Goal: Download file/media: Download file/media

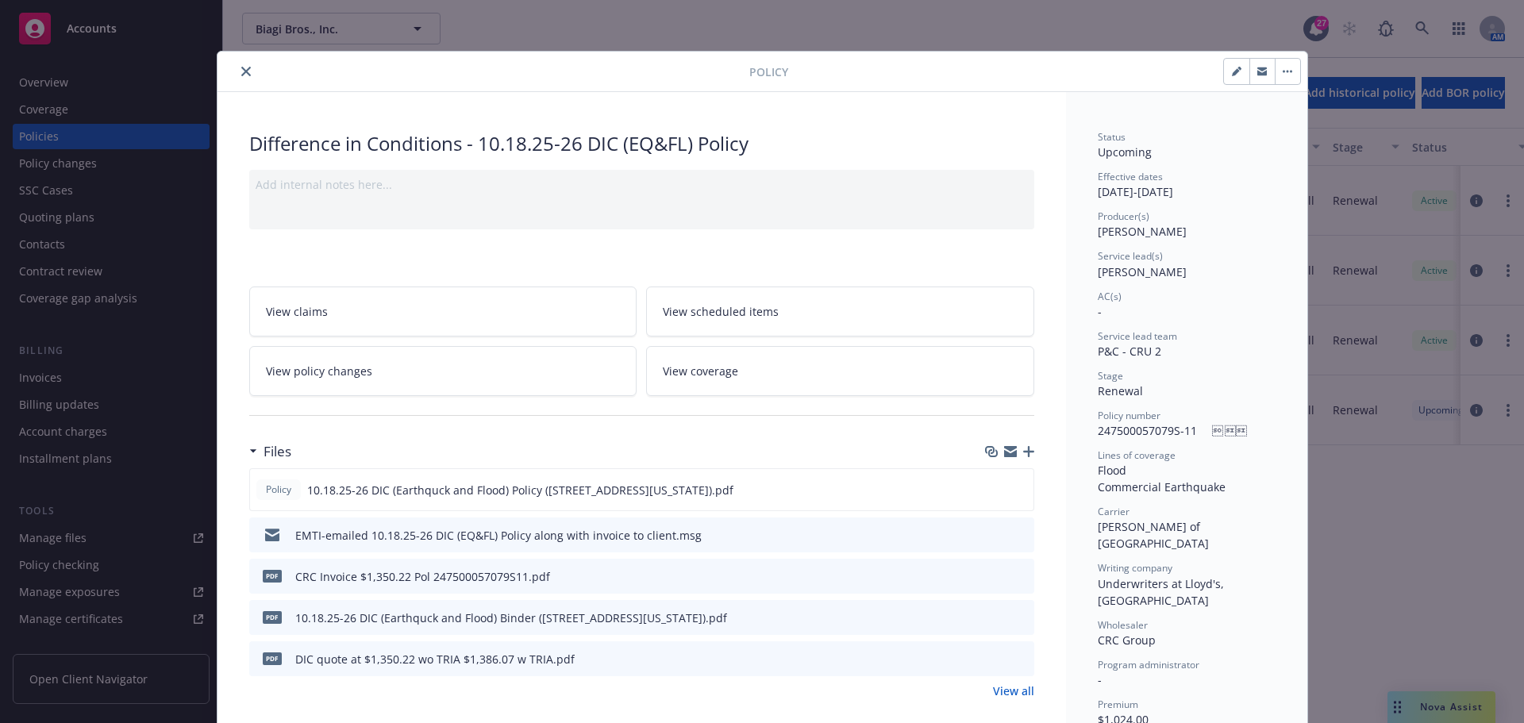
click at [243, 67] on icon "close" at bounding box center [246, 72] width 10 height 10
click at [114, 36] on div "Policy Difference in Conditions - 10.18.25-26 DIC (EQ&FL) Policy Add internal n…" at bounding box center [762, 361] width 1524 height 723
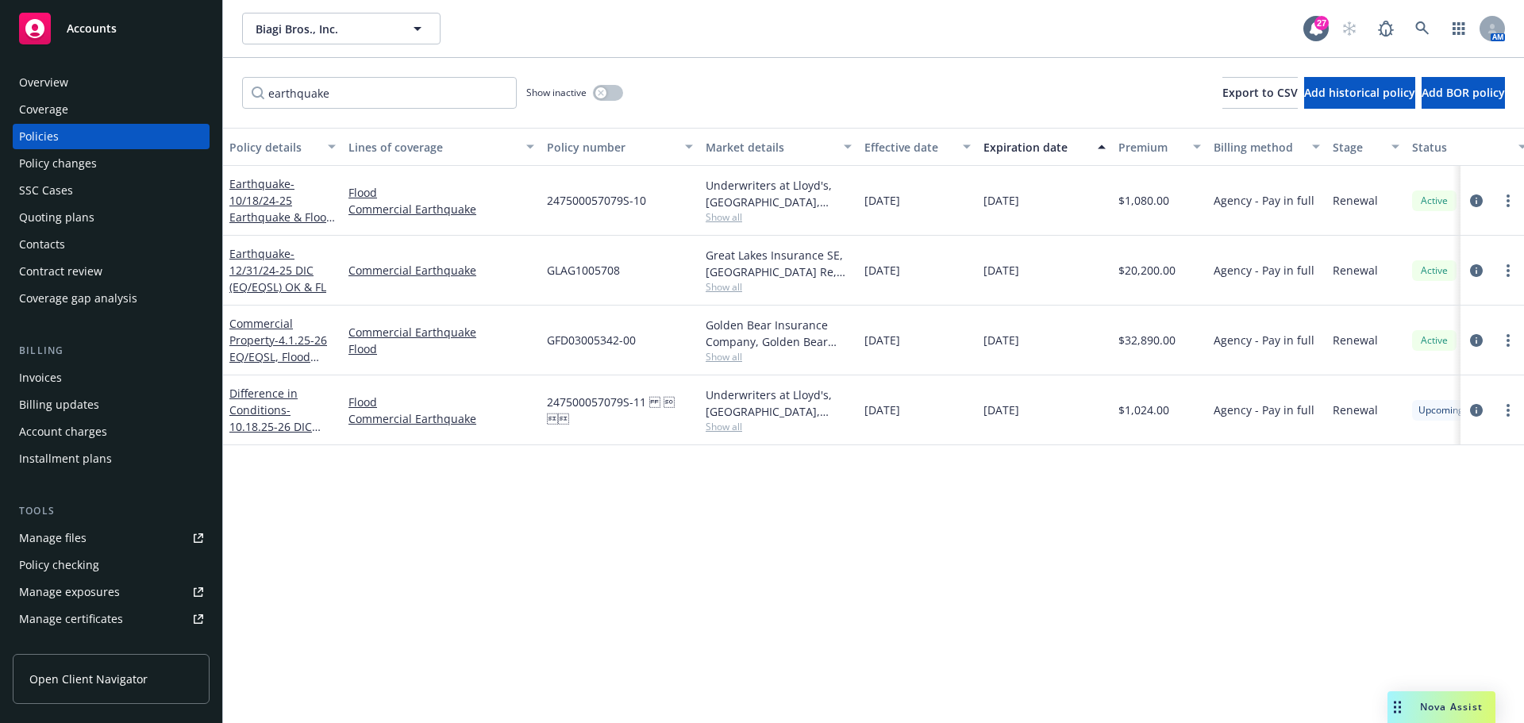
click at [98, 31] on span "Accounts" at bounding box center [92, 28] width 50 height 13
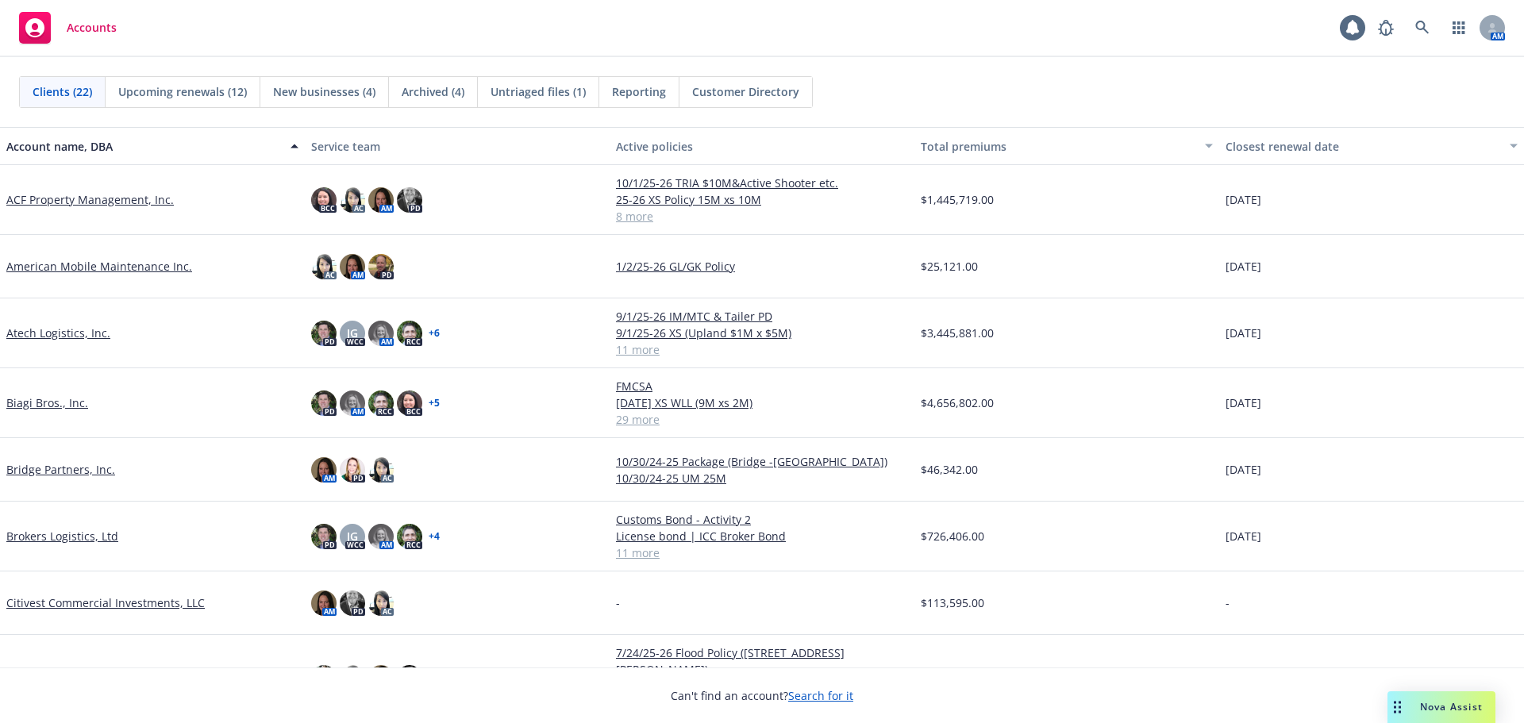
scroll to position [238, 0]
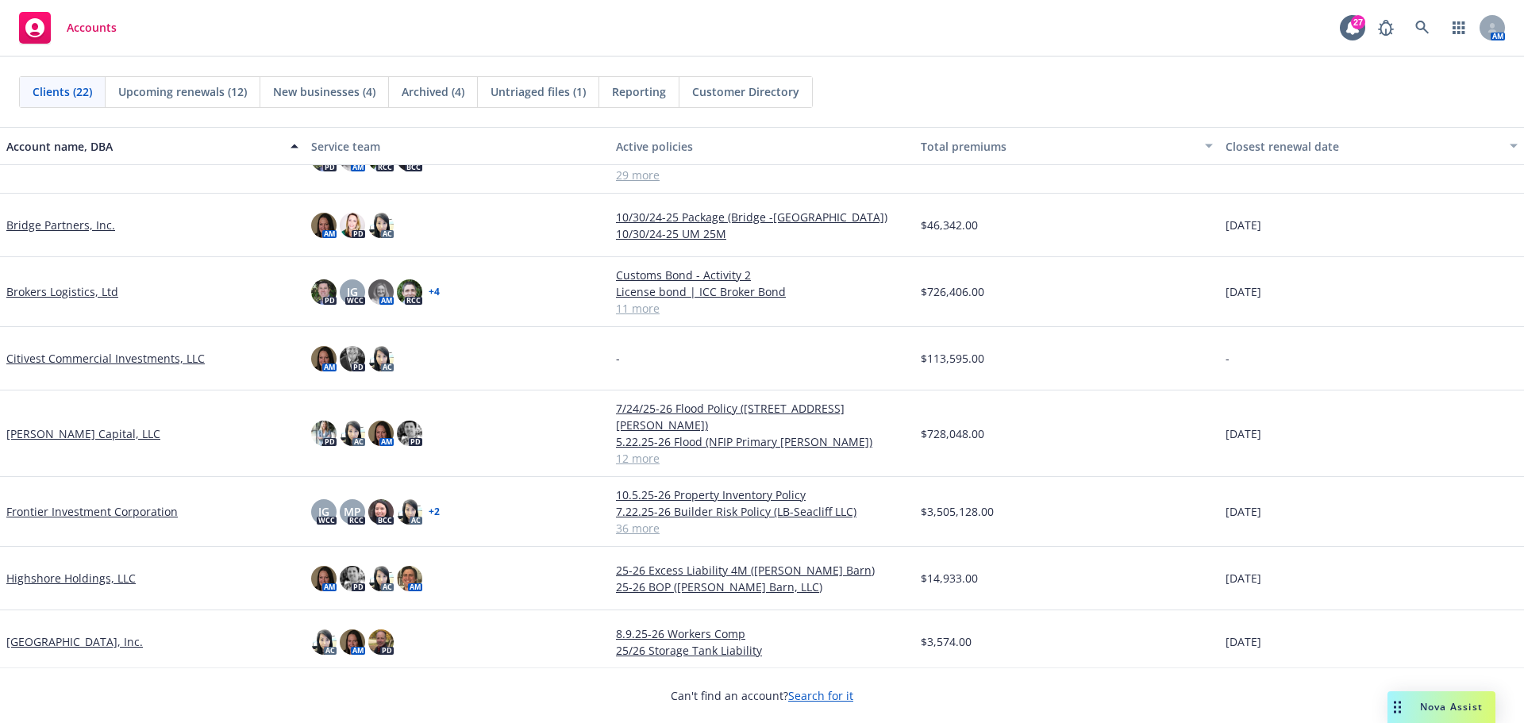
click at [40, 427] on link "[PERSON_NAME] Capital, LLC" at bounding box center [83, 434] width 154 height 17
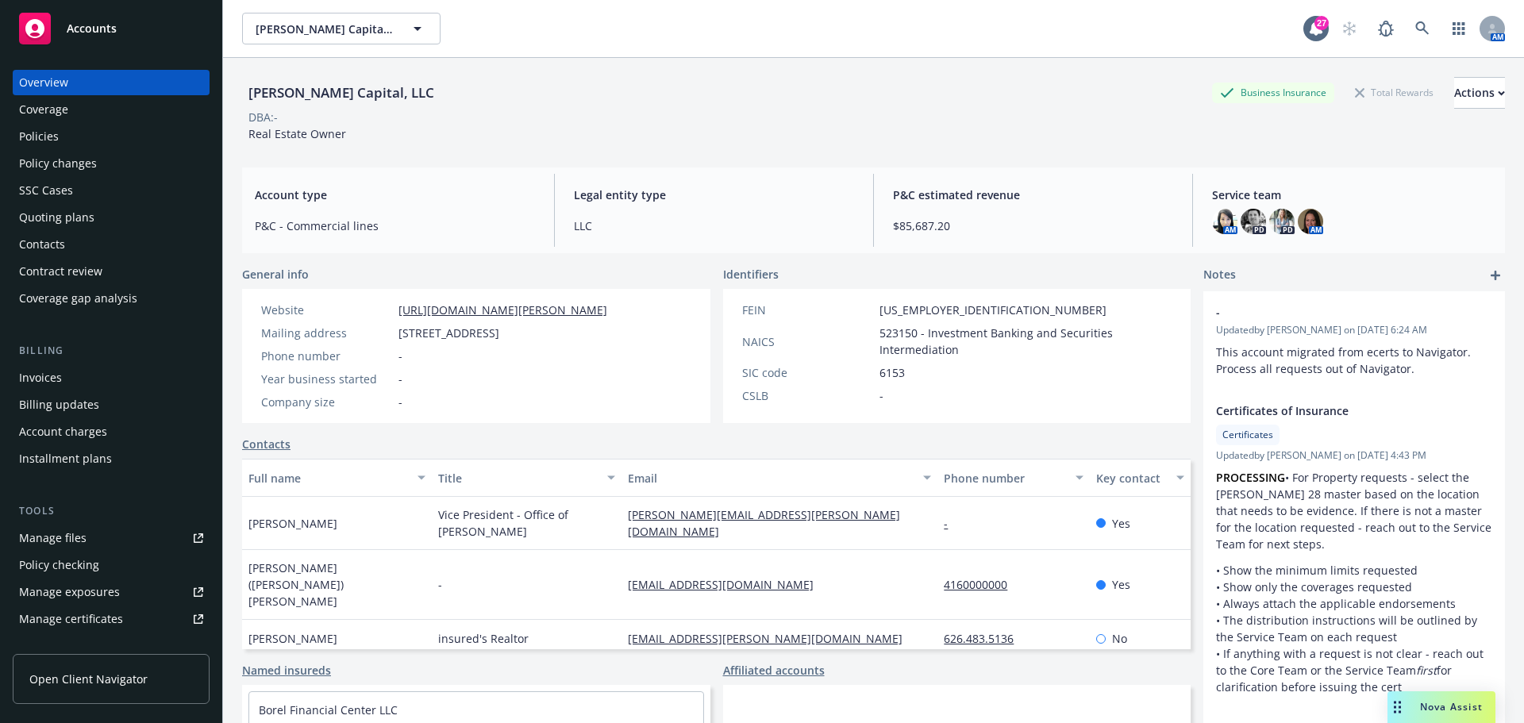
click at [64, 142] on div "Policies" at bounding box center [111, 136] width 184 height 25
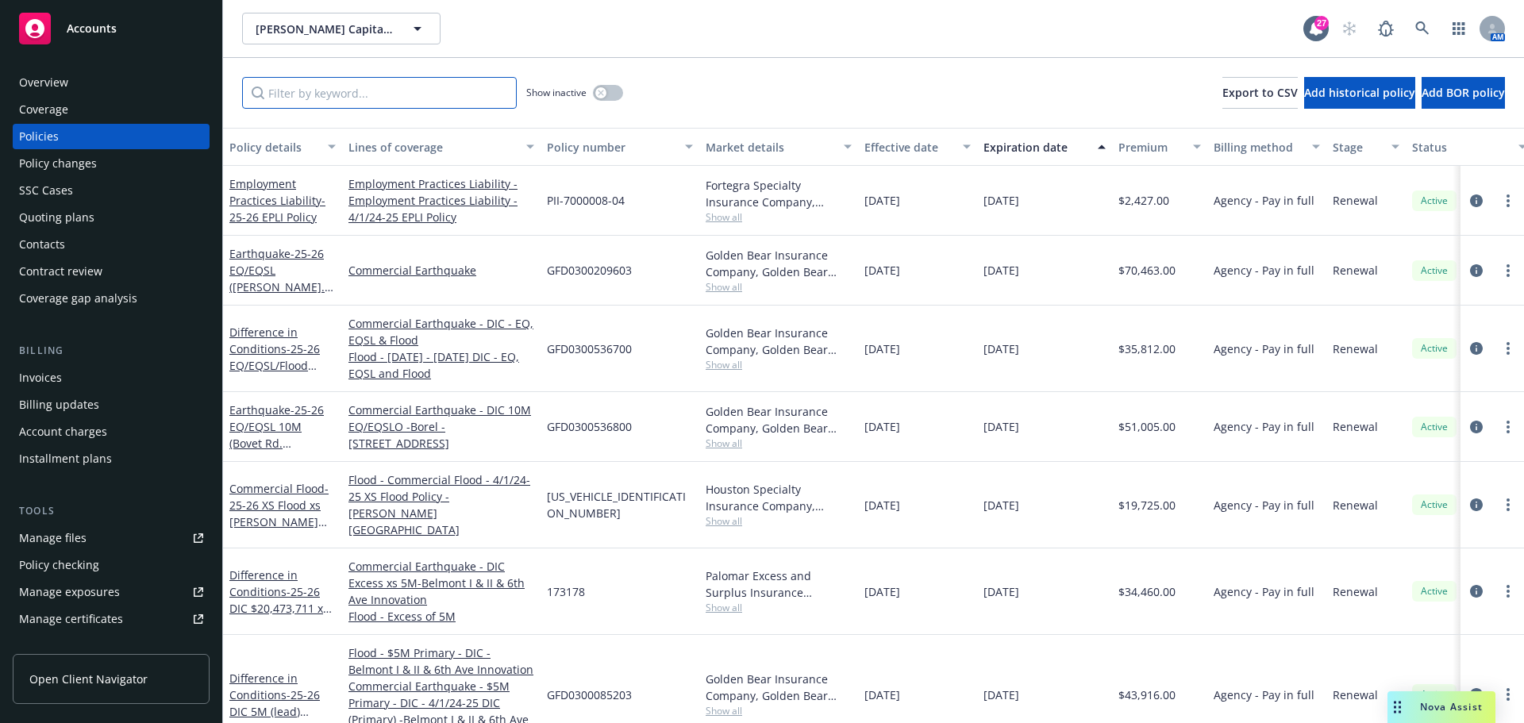
click at [337, 91] on input "Filter by keyword..." at bounding box center [379, 93] width 275 height 32
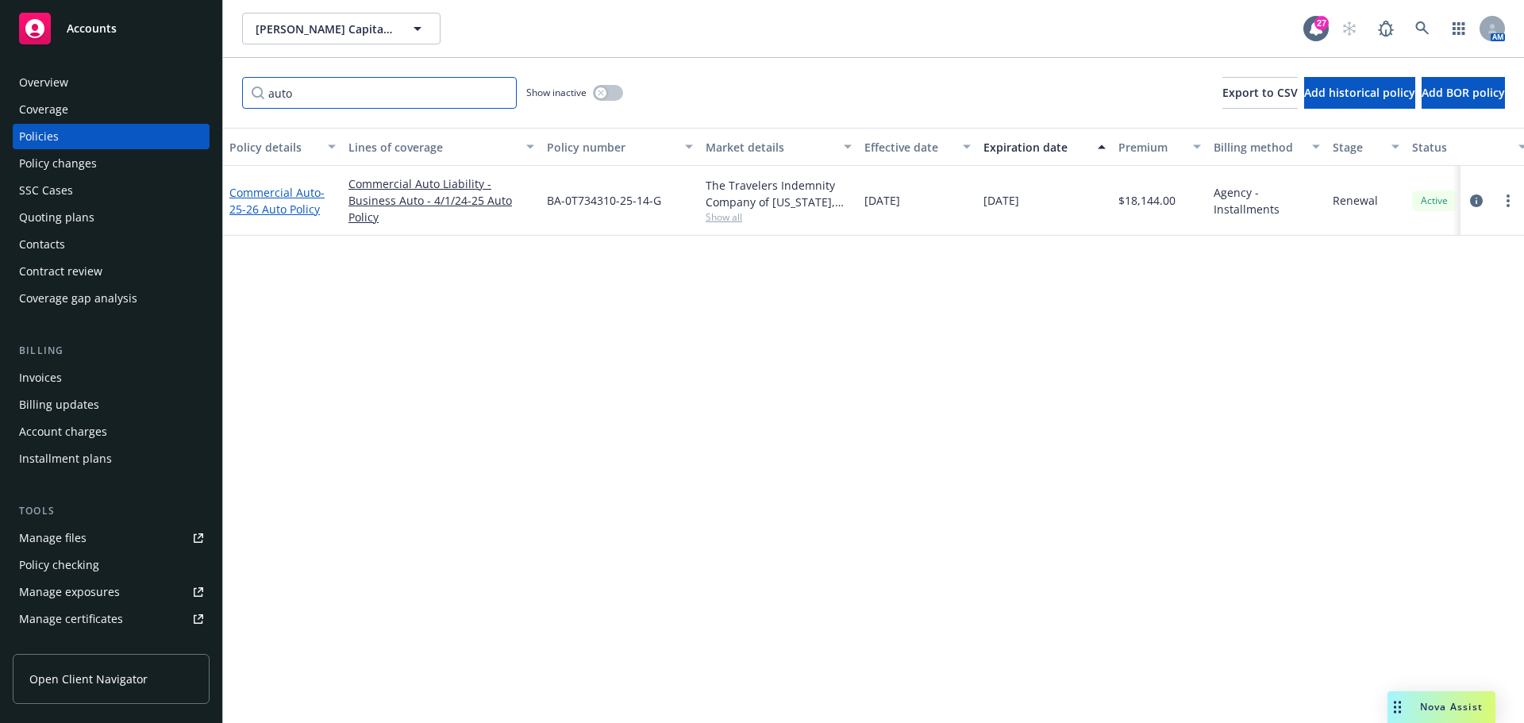
type input "auto"
click at [241, 197] on link "Commercial Auto - 25-26 Auto Policy" at bounding box center [276, 201] width 95 height 32
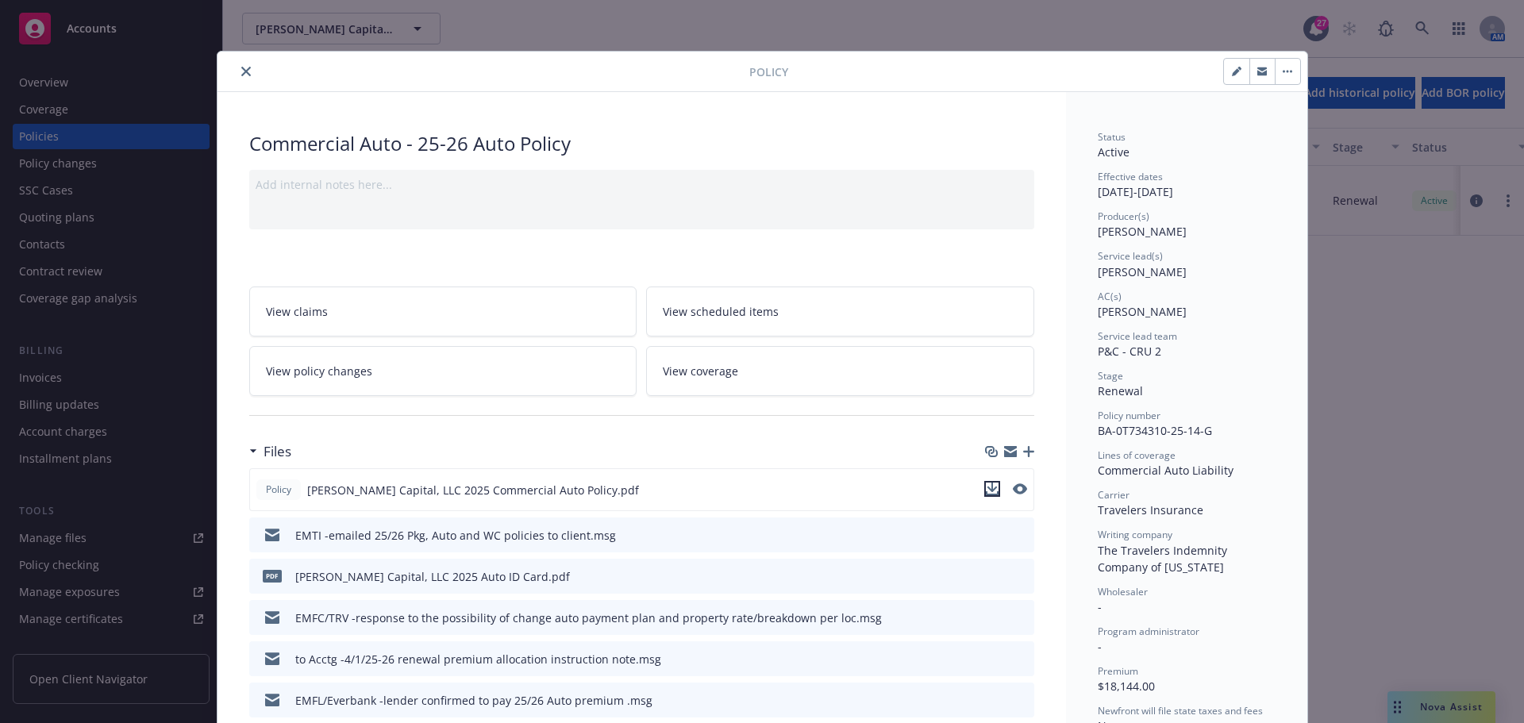
click at [986, 492] on icon "download file" at bounding box center [992, 489] width 13 height 13
click at [988, 580] on icon "download file" at bounding box center [993, 575] width 13 height 13
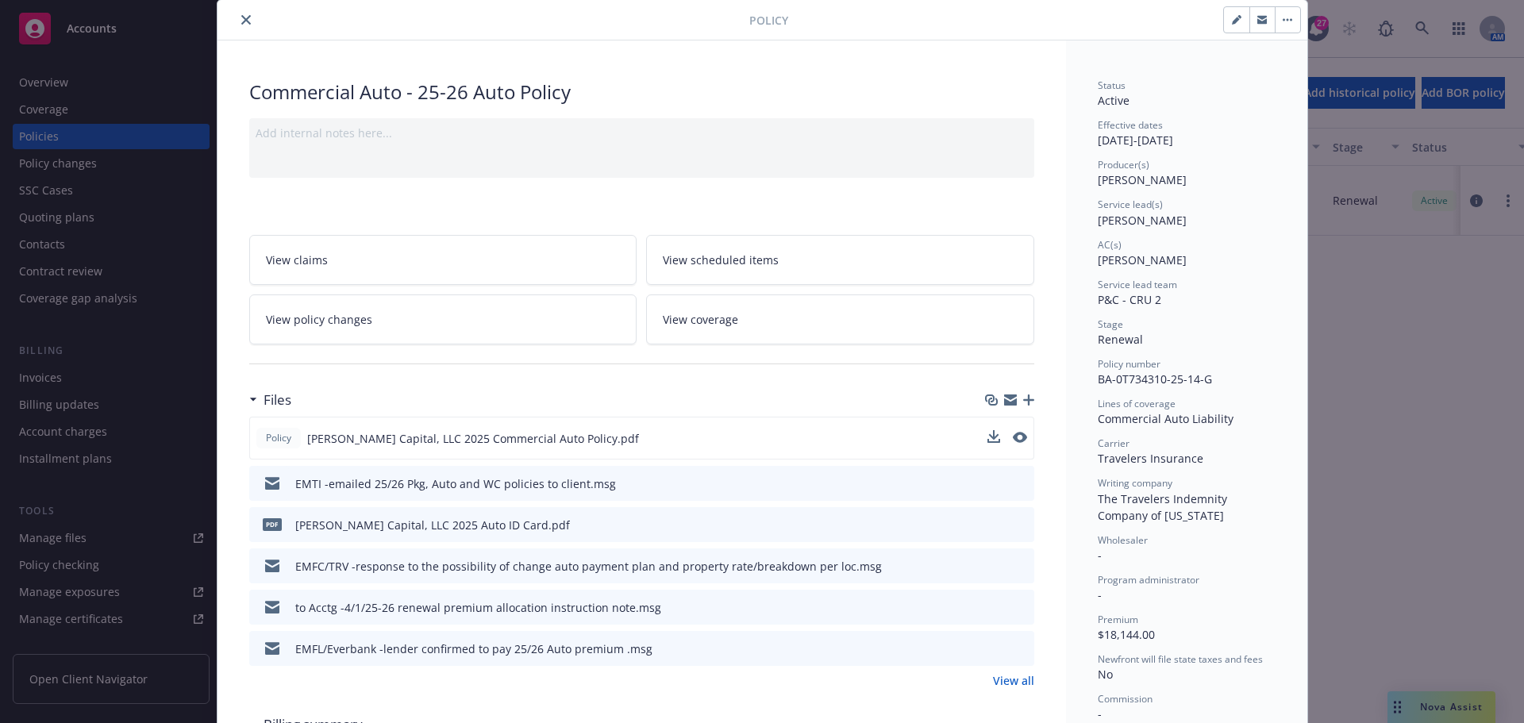
scroll to position [79, 0]
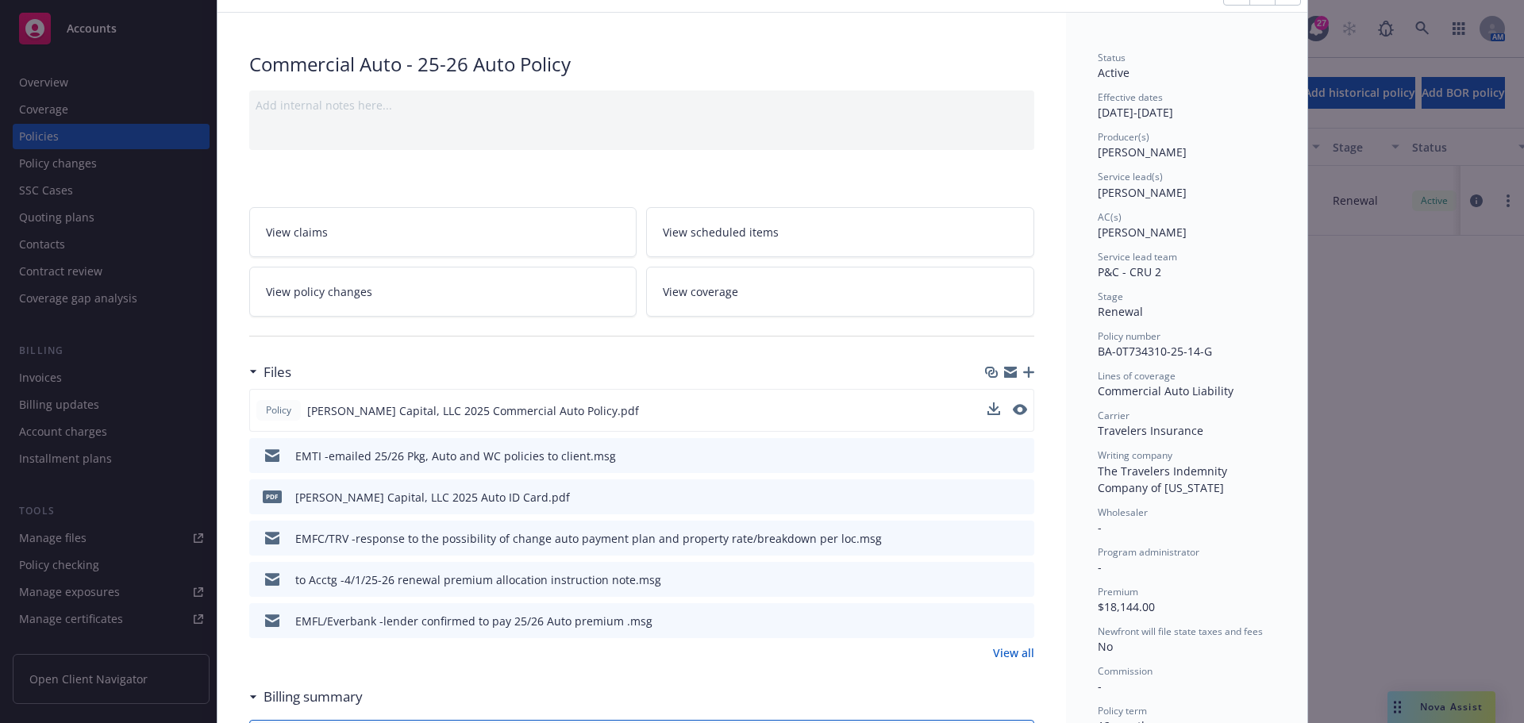
click at [1004, 657] on link "View all" at bounding box center [1013, 653] width 41 height 17
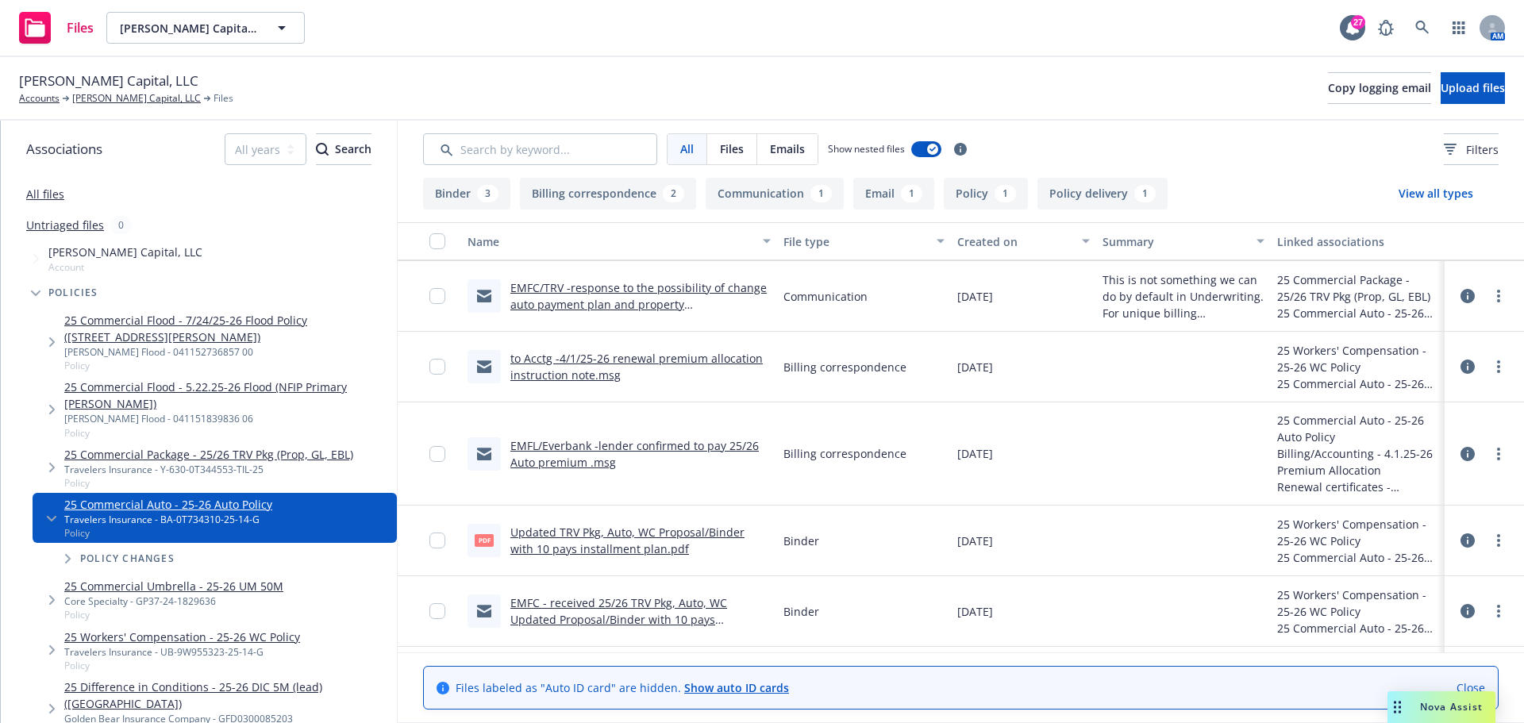
scroll to position [159, 0]
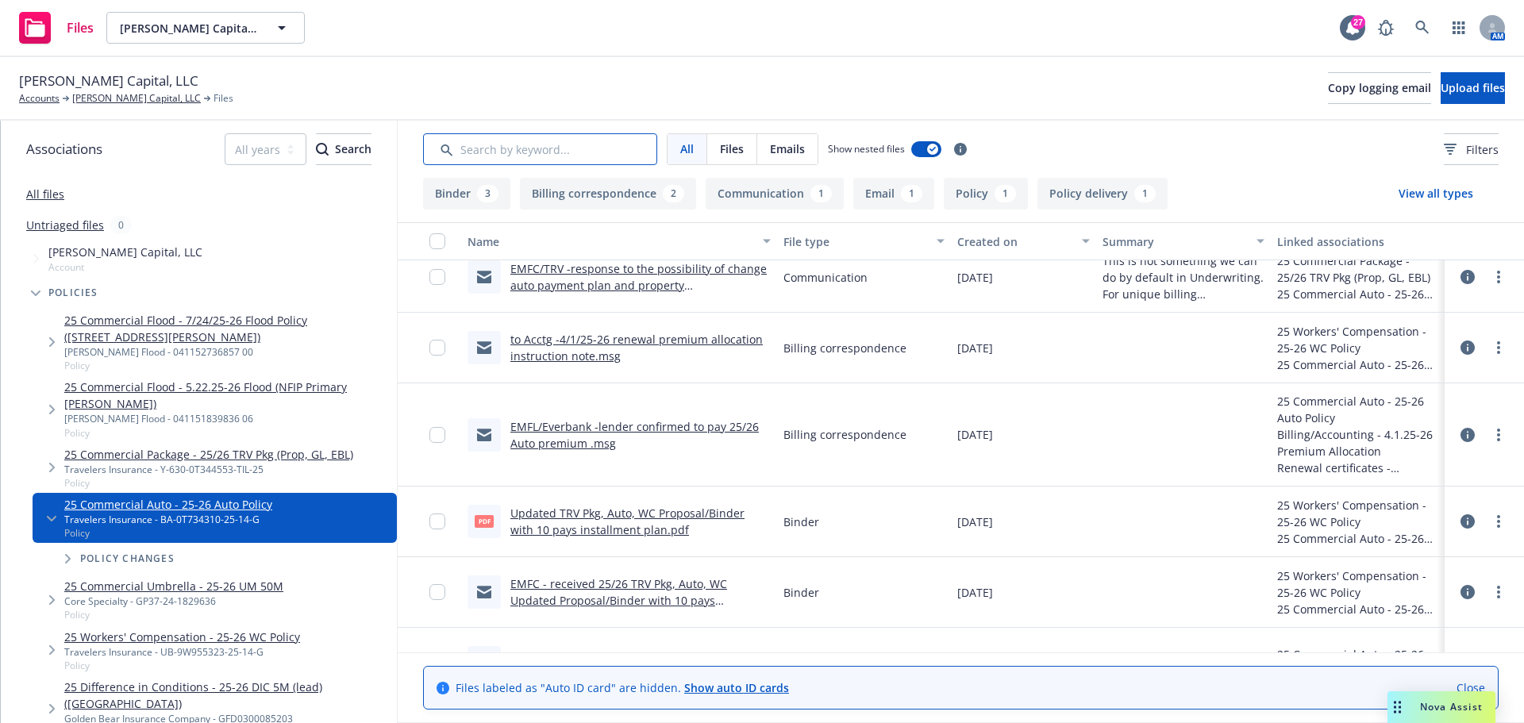
click at [538, 153] on input "Search by keyword..." at bounding box center [540, 149] width 234 height 32
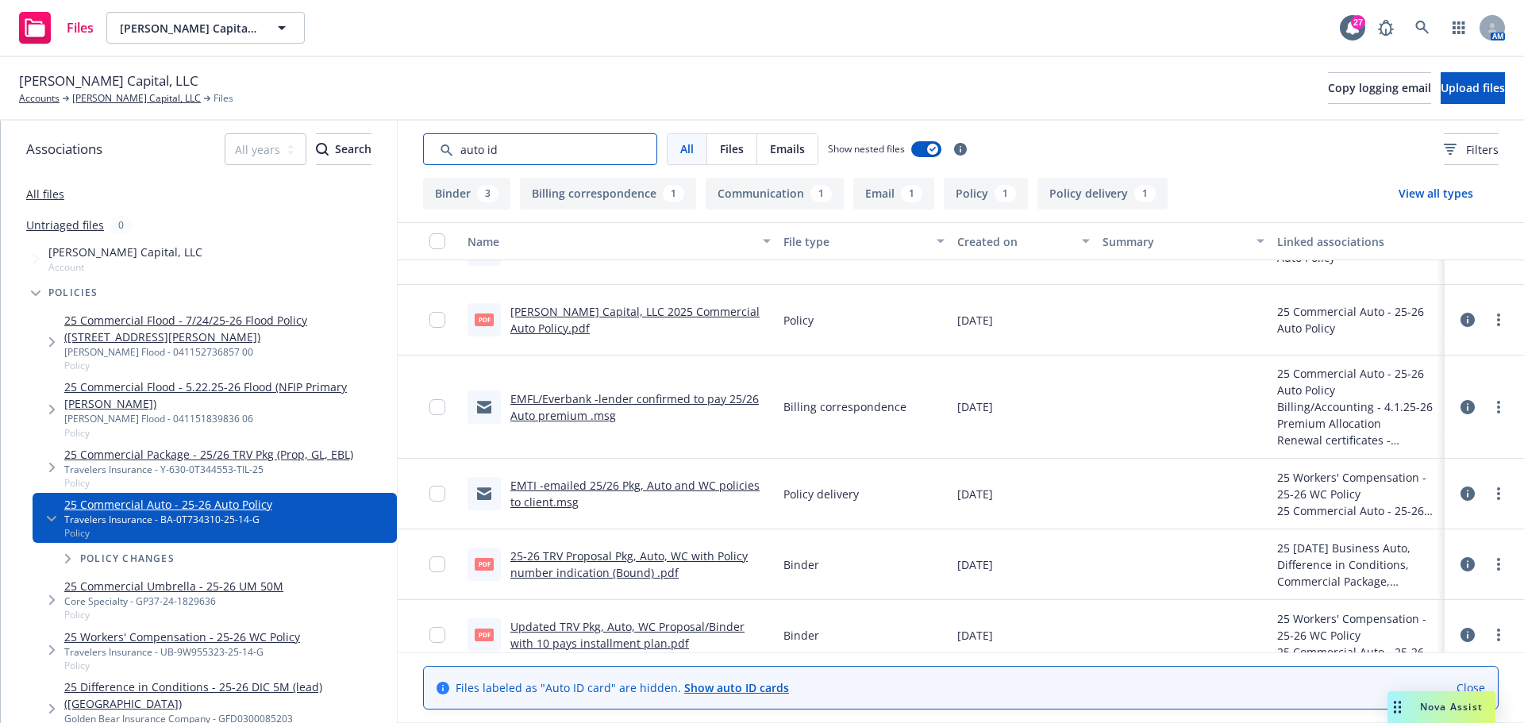
scroll to position [0, 0]
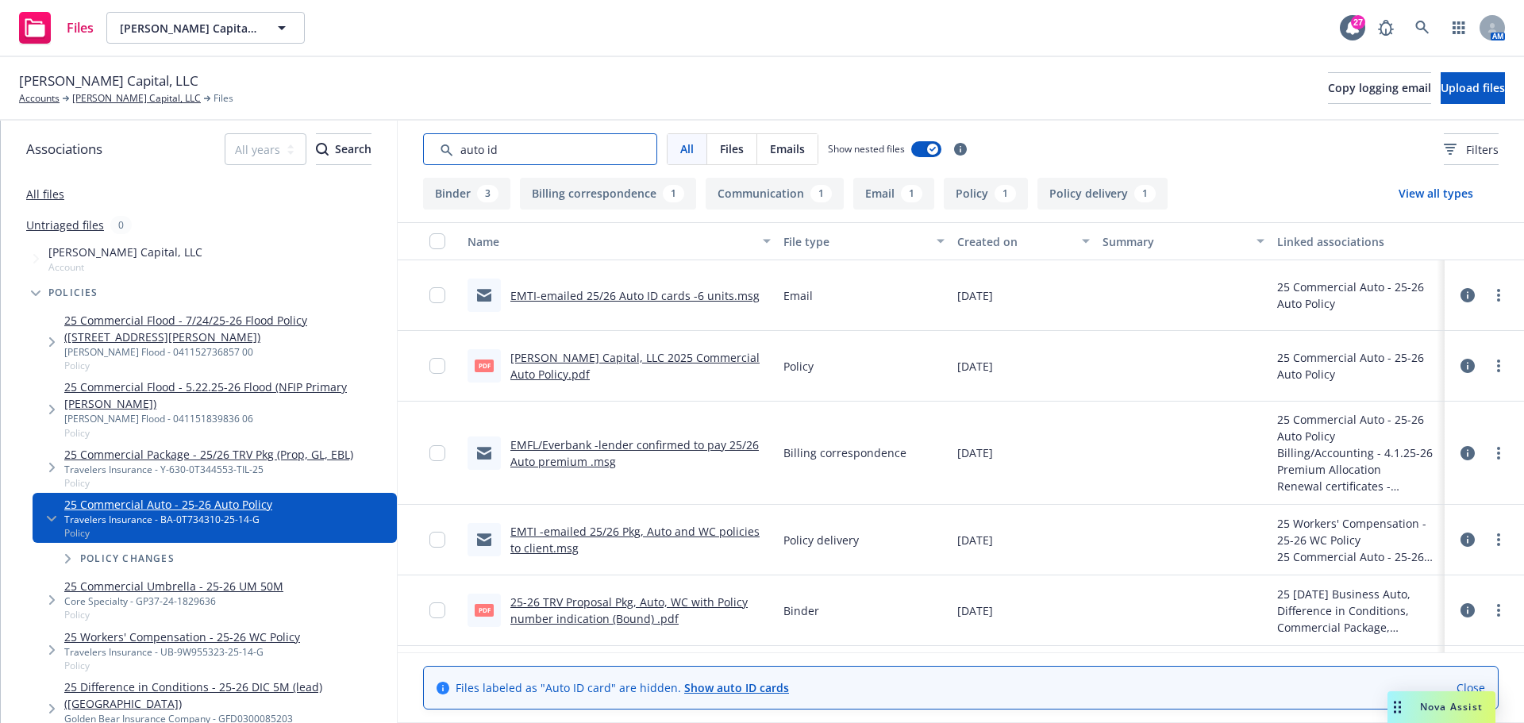
type input "auto id"
click at [592, 297] on link "EMTI-emailed 25/26 Auto ID cards -6 units.msg" at bounding box center [634, 295] width 249 height 15
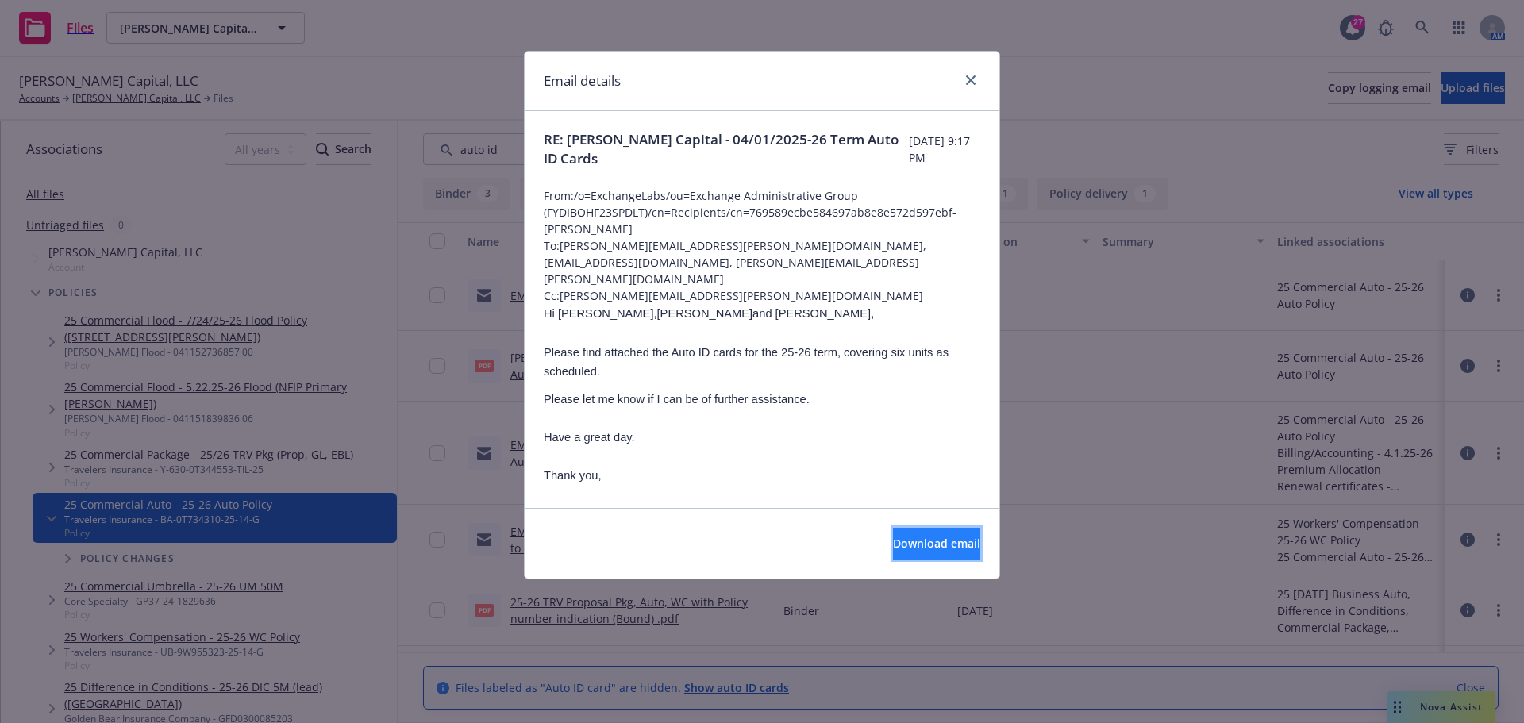
click at [944, 542] on span "Download email" at bounding box center [936, 543] width 87 height 15
click at [966, 83] on icon "close" at bounding box center [971, 80] width 10 height 10
